Goal: Transaction & Acquisition: Download file/media

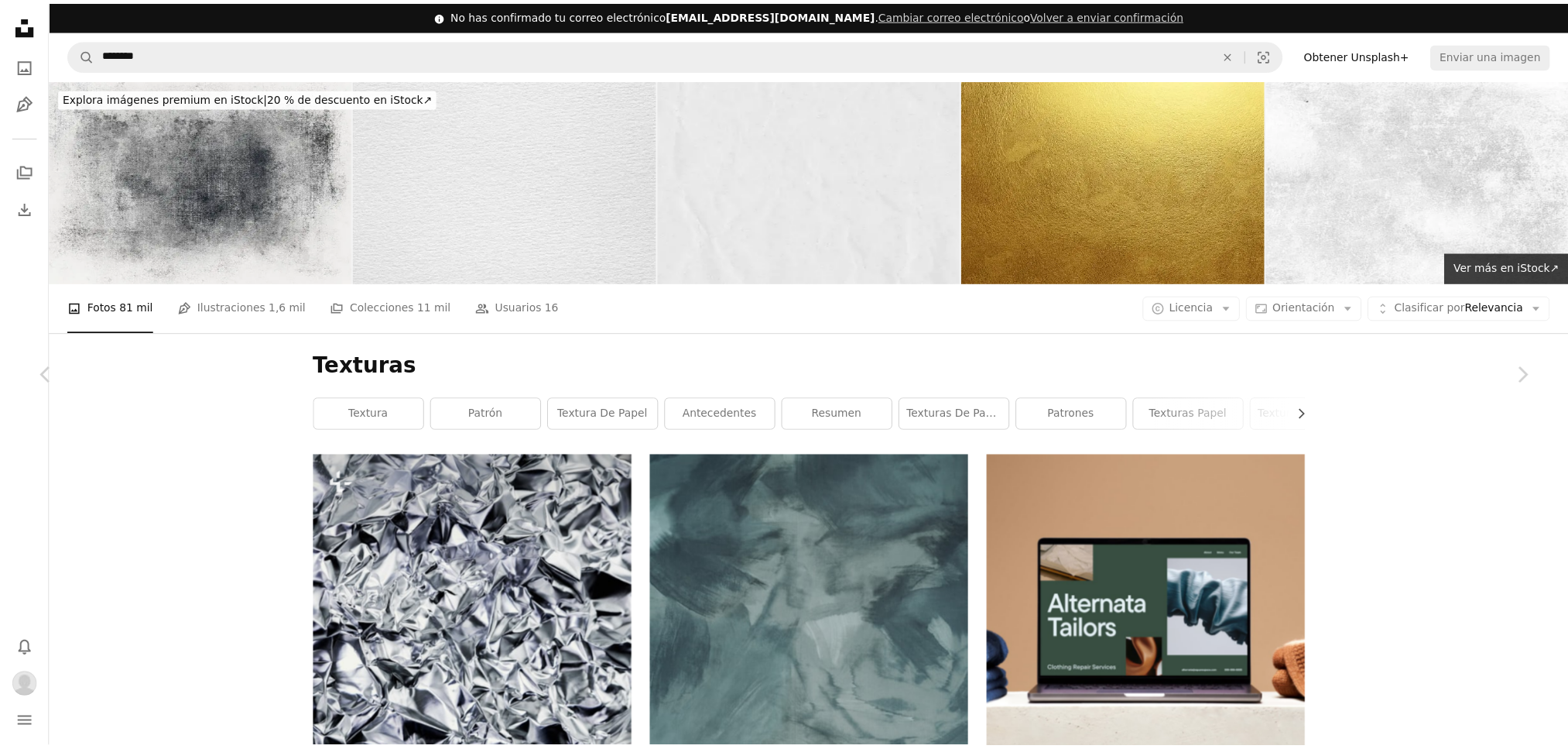
scroll to position [32050, 0]
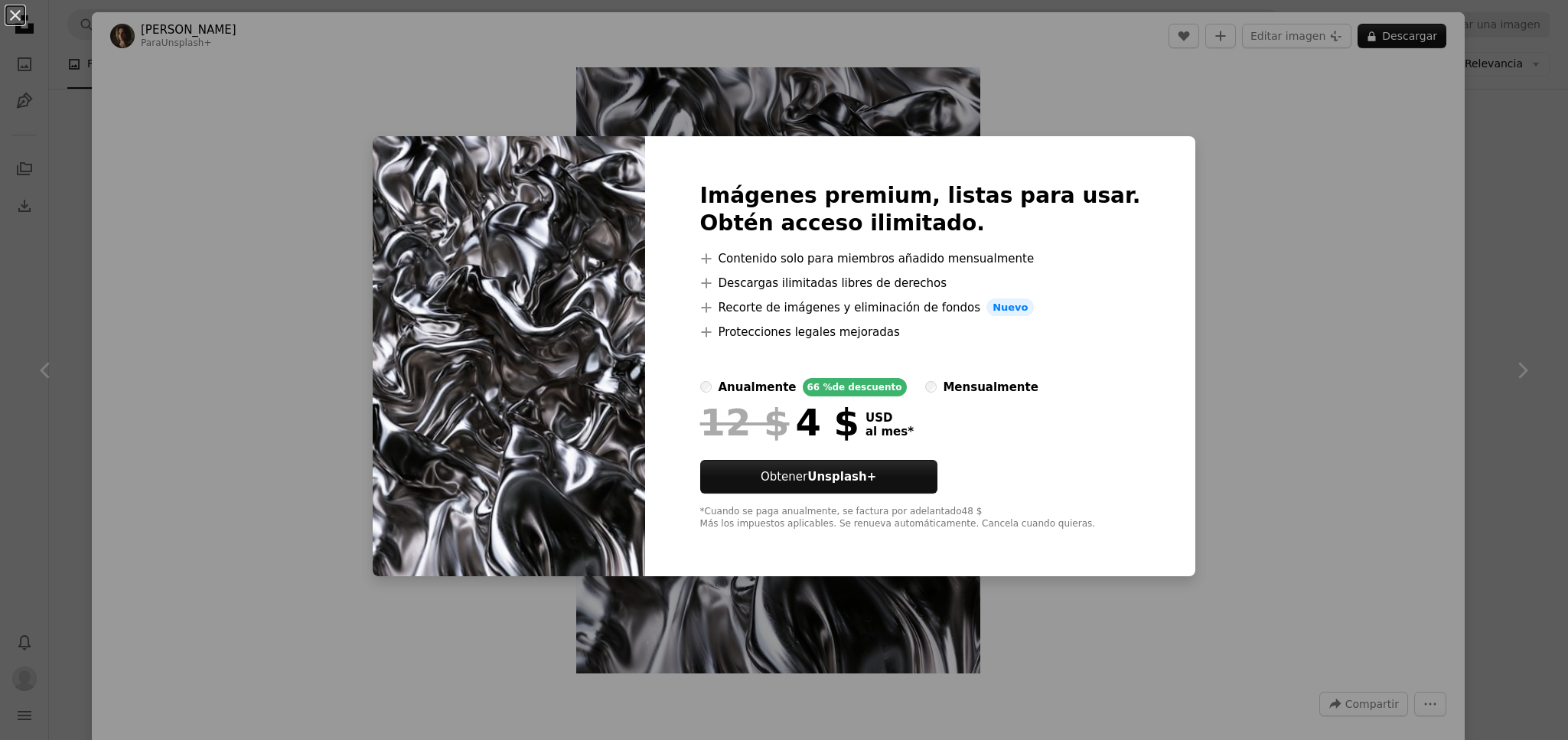
click at [1454, 92] on div "An X shape Imágenes premium, listas para usar. Obtén acceso ilimitado. A plus s…" at bounding box center [784, 370] width 1568 height 740
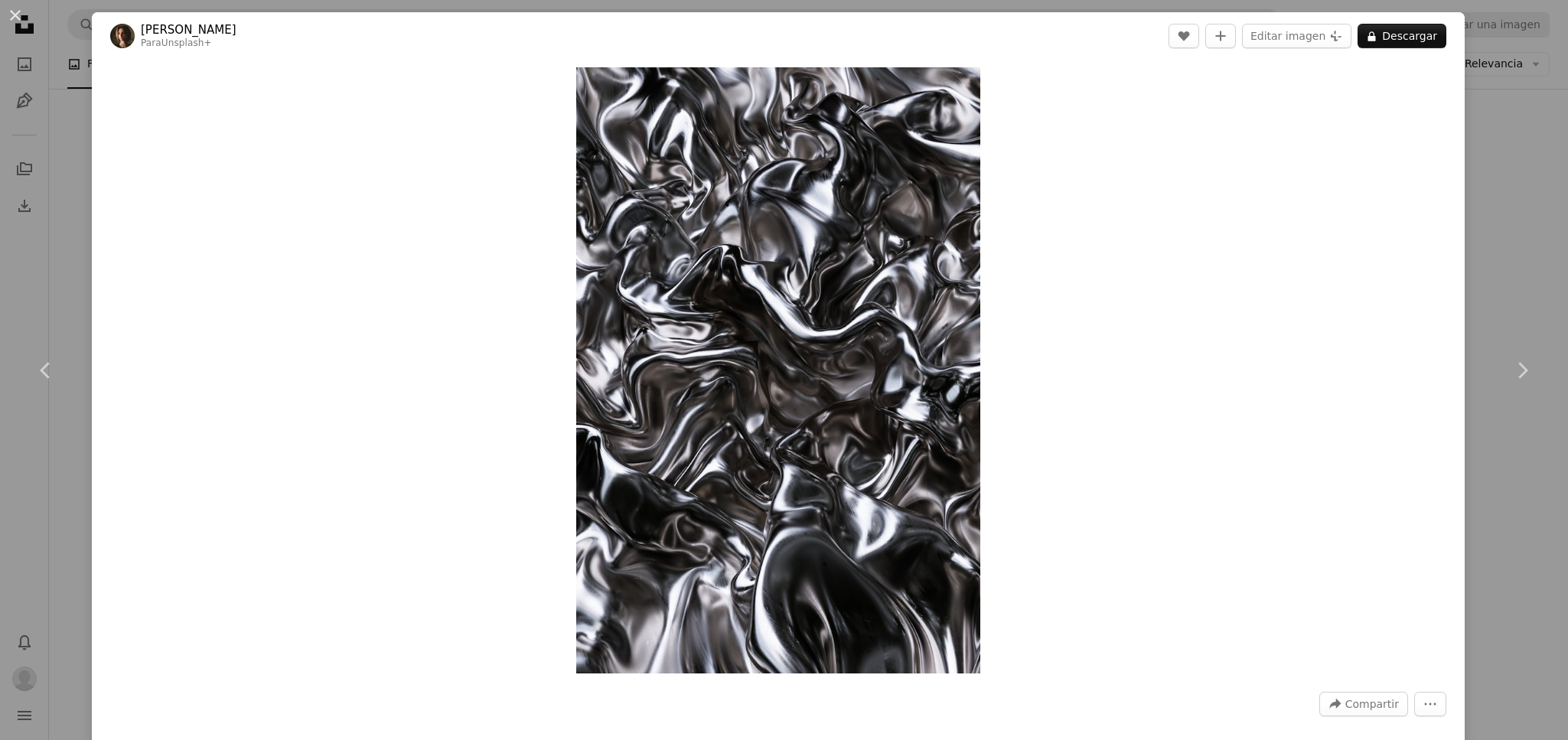
click at [1435, 110] on div "Zoom in" at bounding box center [777, 370] width 1373 height 621
click at [1479, 143] on div "An X shape Chevron left Chevron right [PERSON_NAME] Para Unsplash+ A heart A pl…" at bounding box center [784, 370] width 1568 height 740
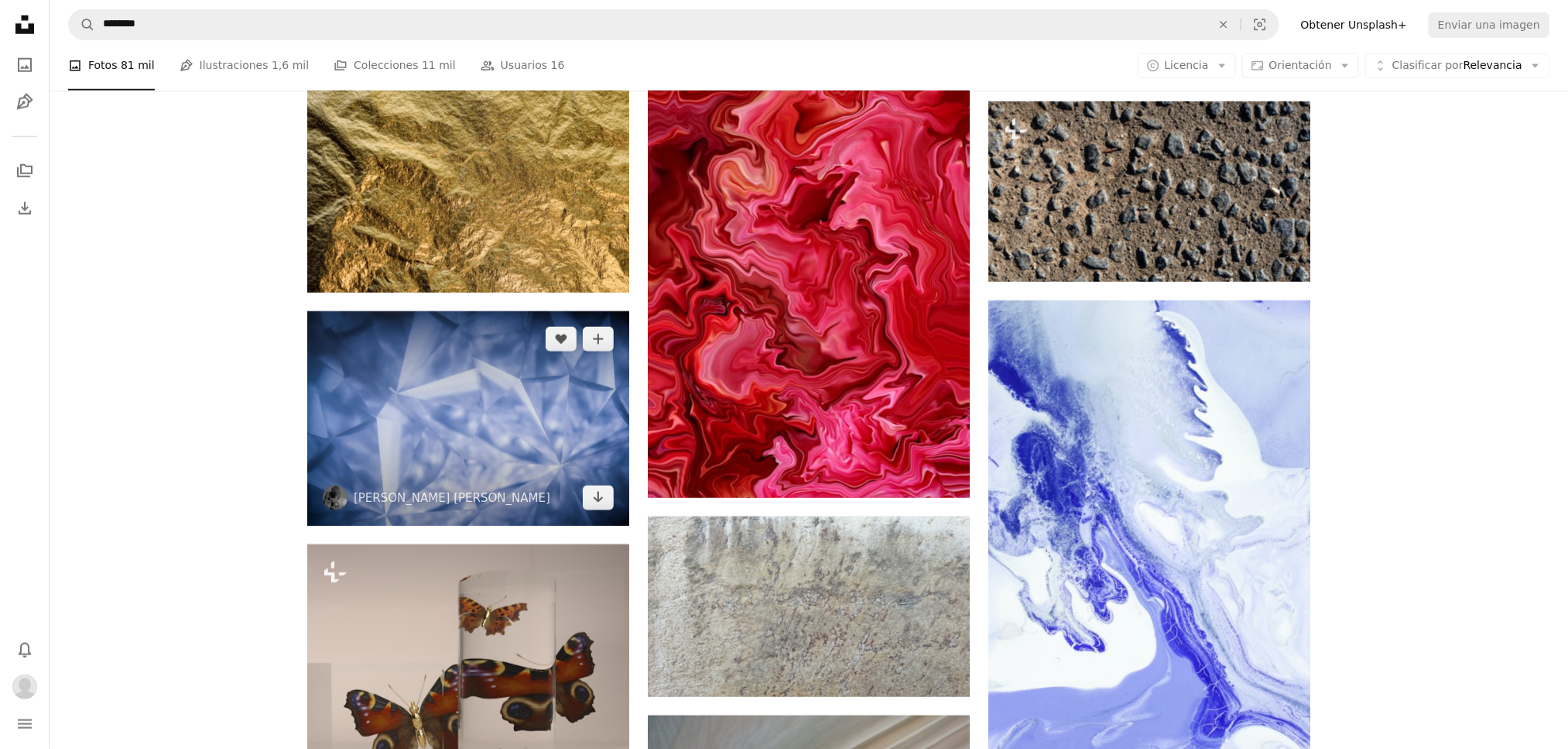
scroll to position [41224, 0]
